Goal: Information Seeking & Learning: Learn about a topic

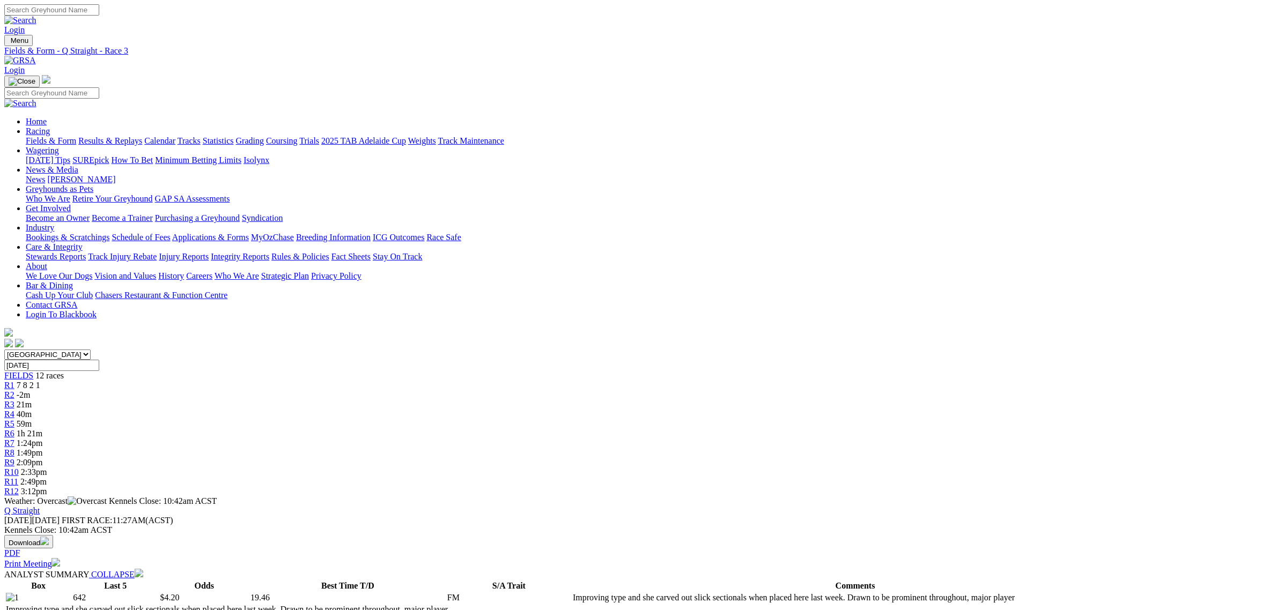
drag, startPoint x: 609, startPoint y: 172, endPoint x: 590, endPoint y: 164, distance: 19.9
click at [42, 429] on span "1h 21m" at bounding box center [30, 433] width 26 height 9
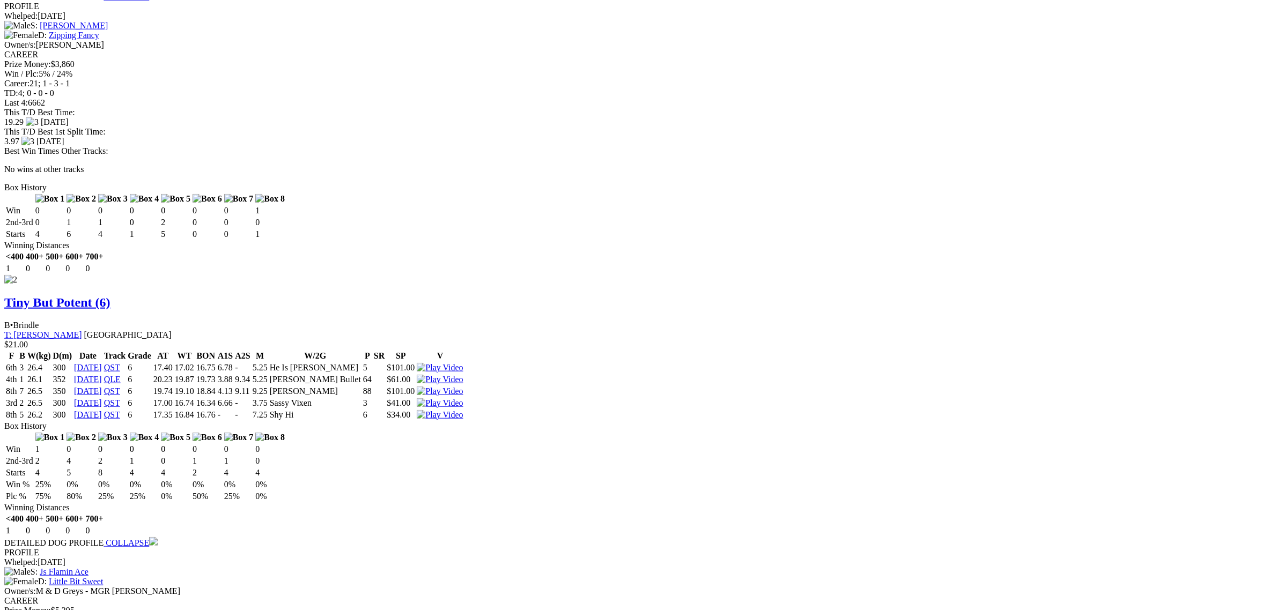
scroll to position [1341, 0]
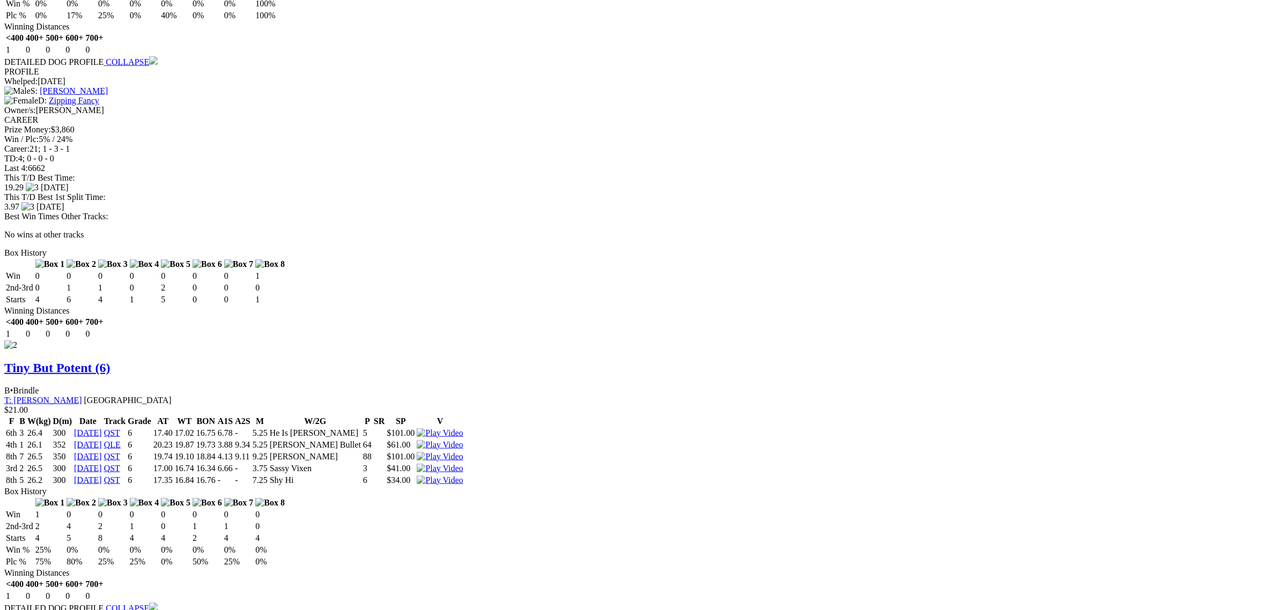
scroll to position [1140, 0]
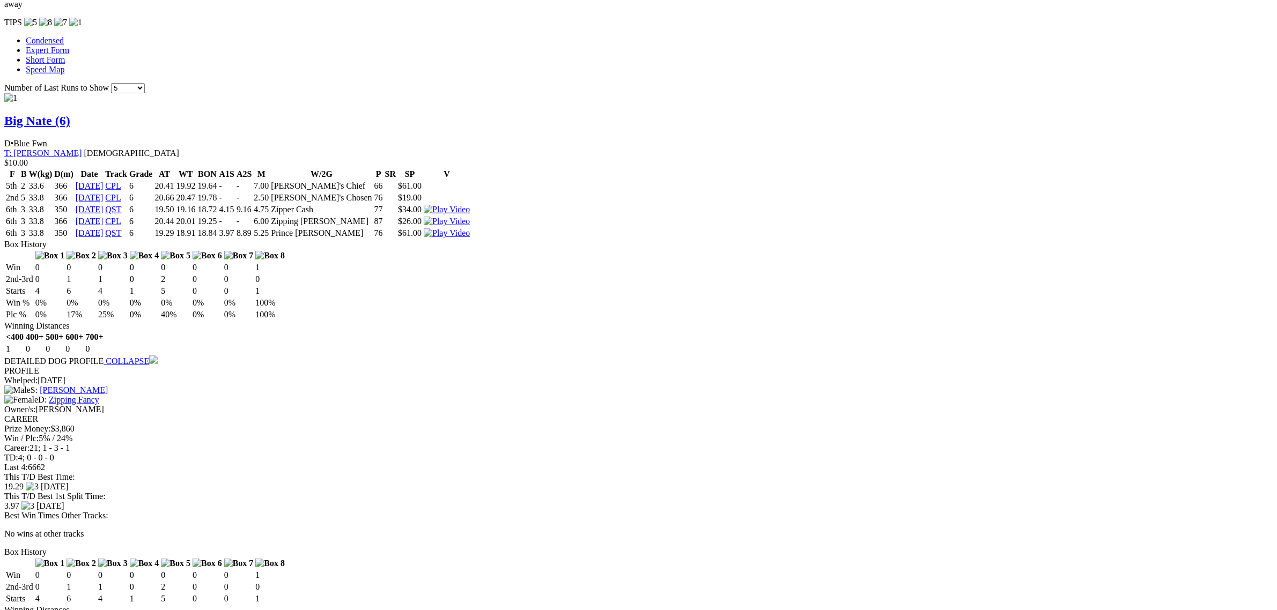
scroll to position [939, 0]
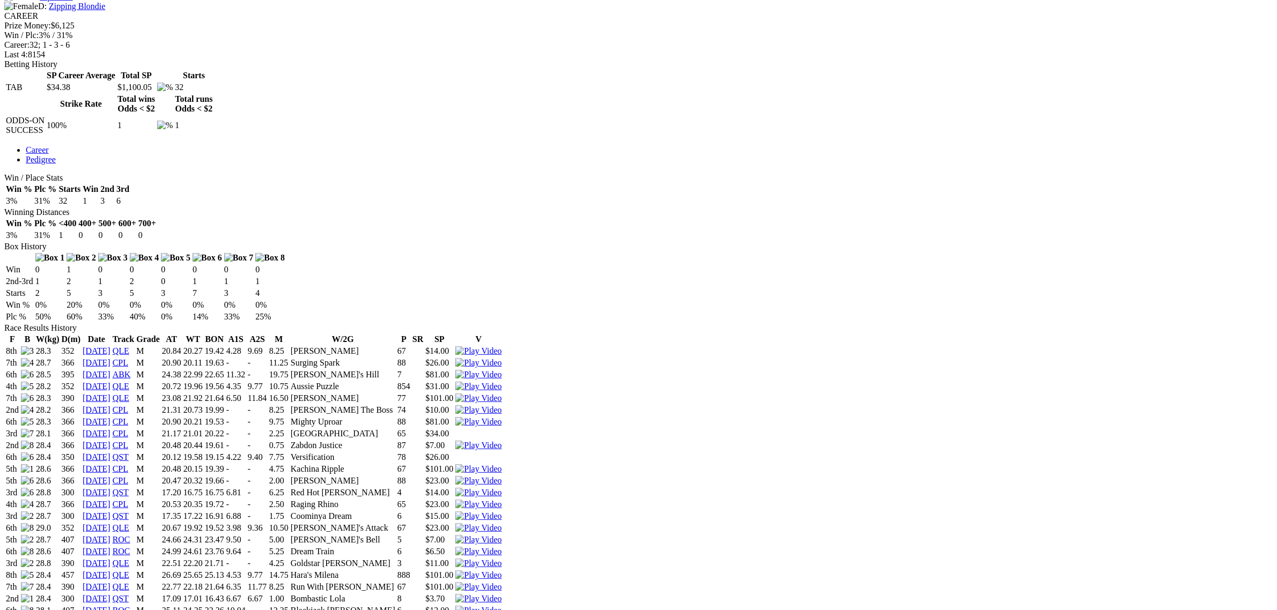
scroll to position [469, 0]
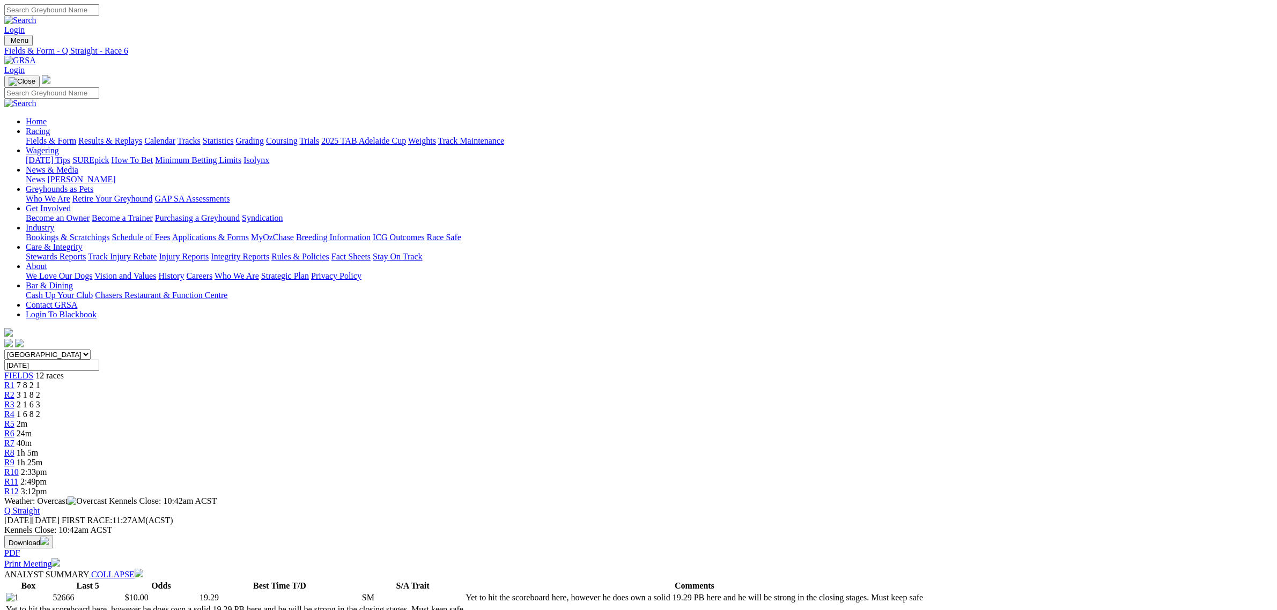
scroll to position [603, 0]
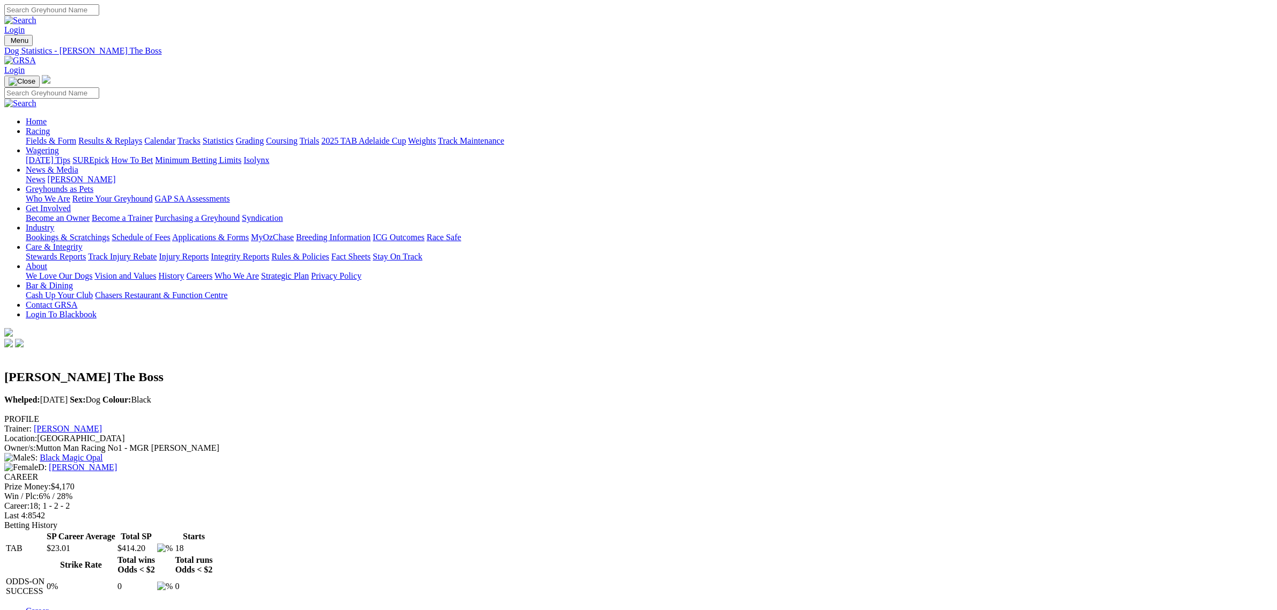
scroll to position [335, 0]
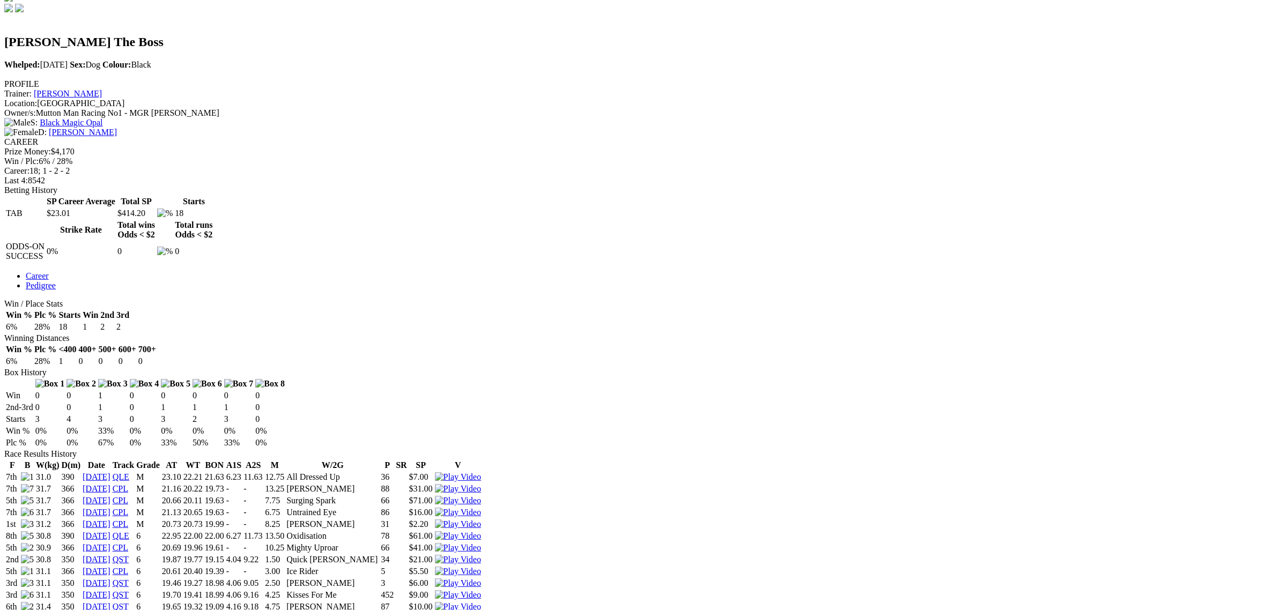
click at [481, 602] on img at bounding box center [458, 607] width 46 height 10
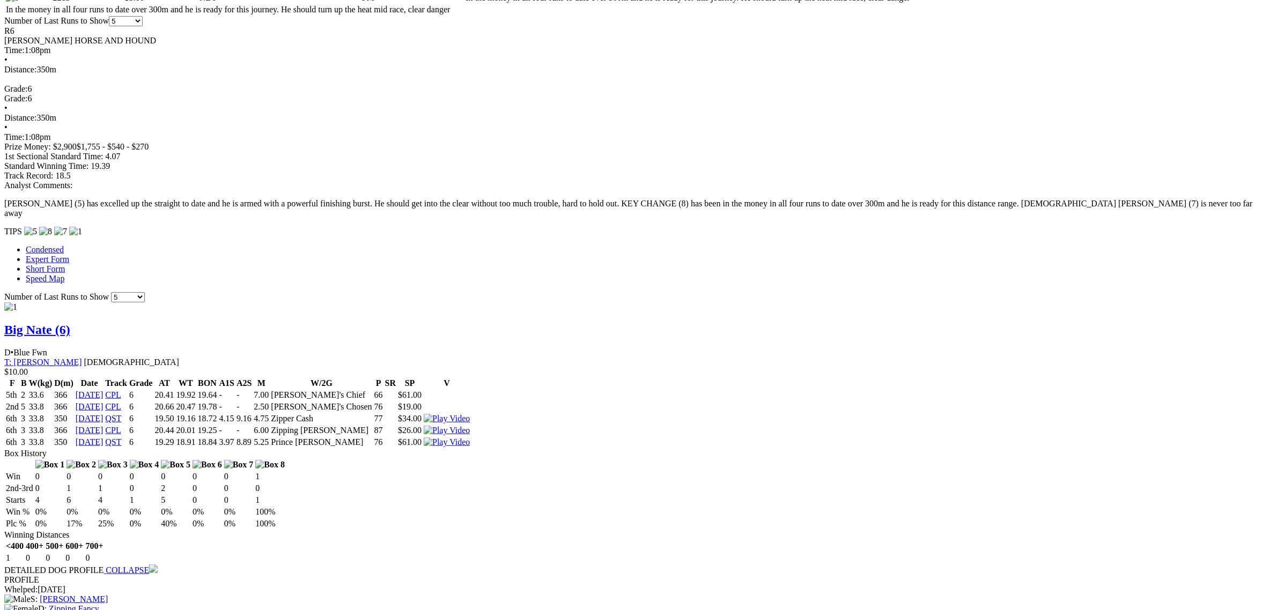
scroll to position [737, 0]
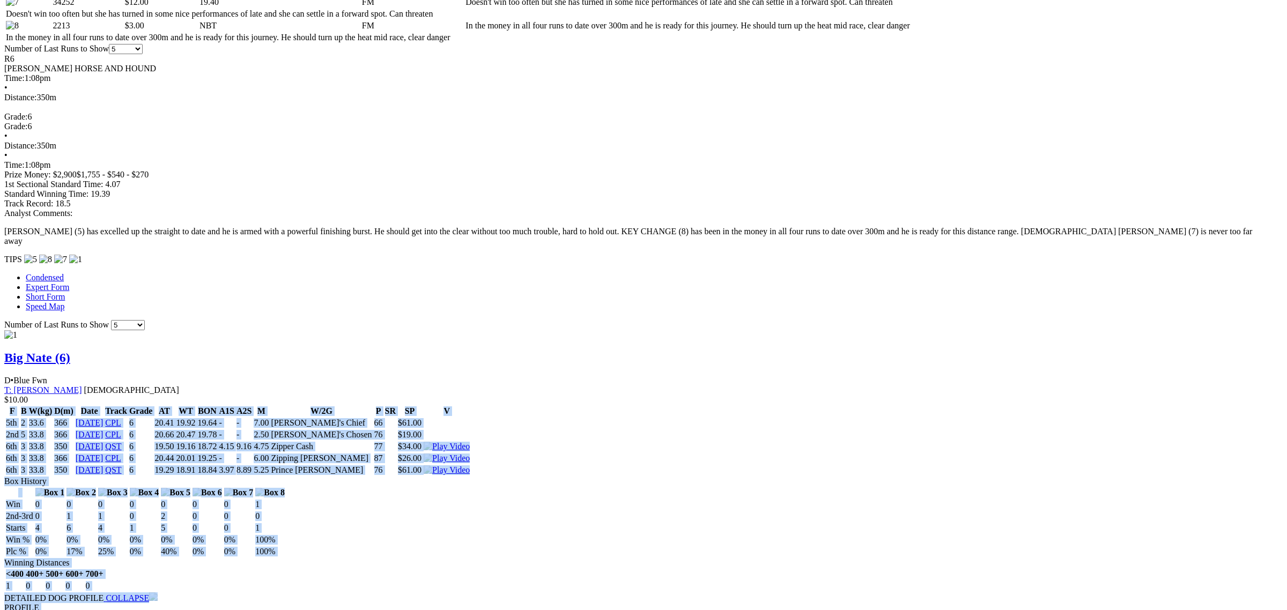
drag, startPoint x: 212, startPoint y: 4, endPoint x: 213, endPoint y: -55, distance: 59.5
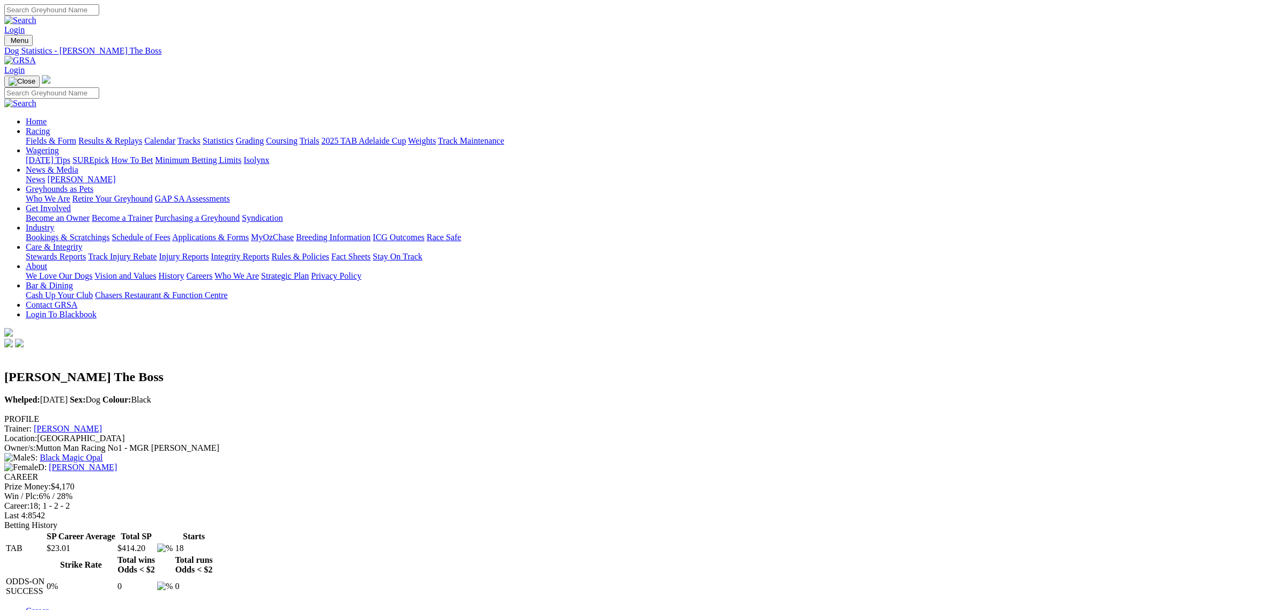
scroll to position [268, 0]
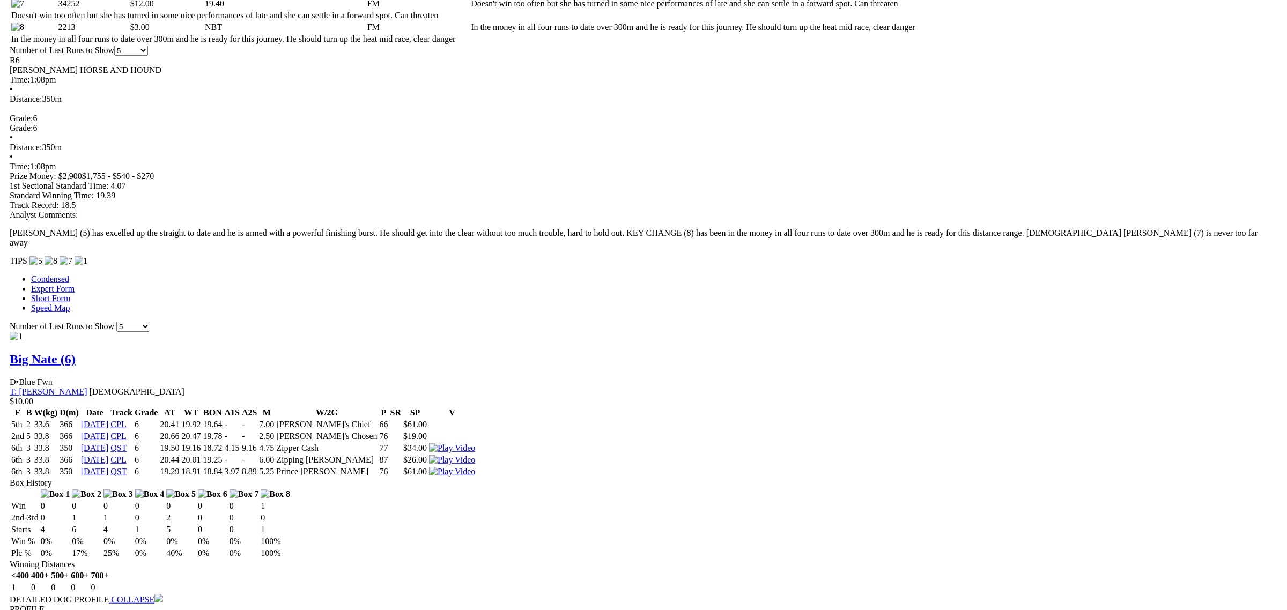
scroll to position [737, 0]
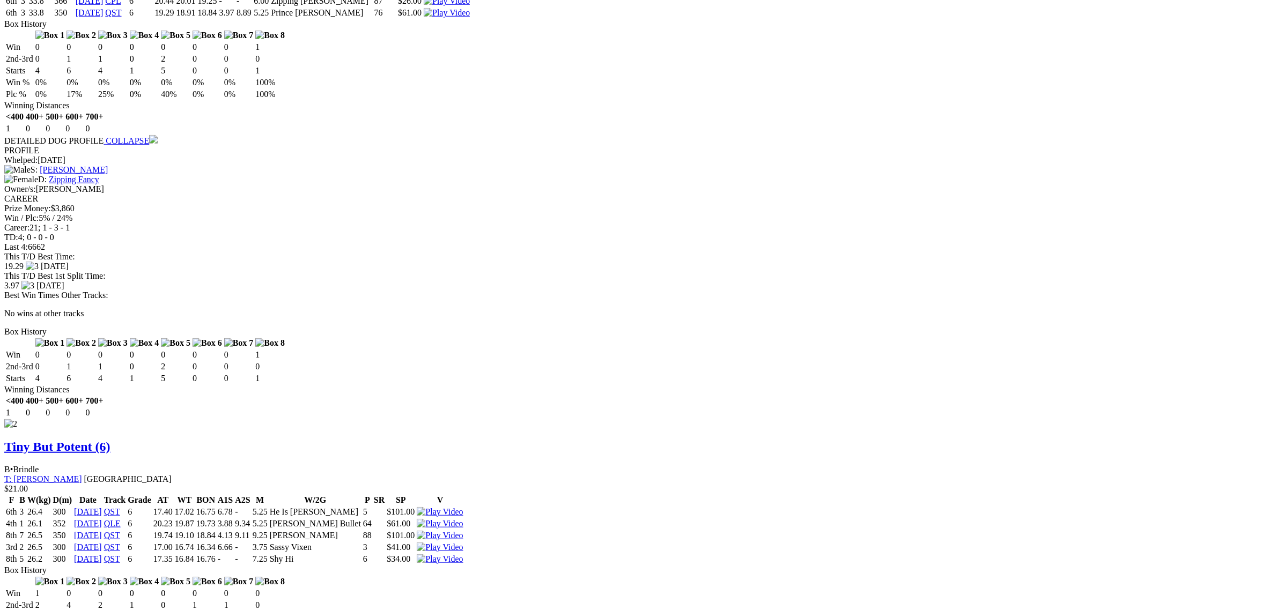
scroll to position [1274, 0]
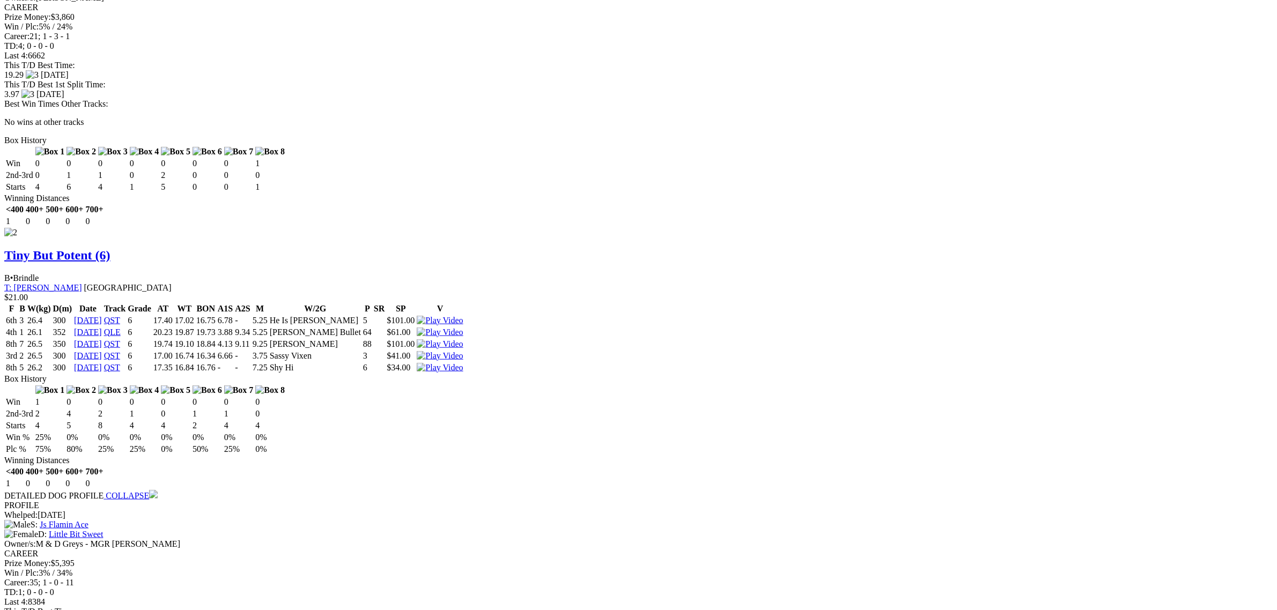
scroll to position [1408, 0]
